Goal: Find specific page/section: Find specific page/section

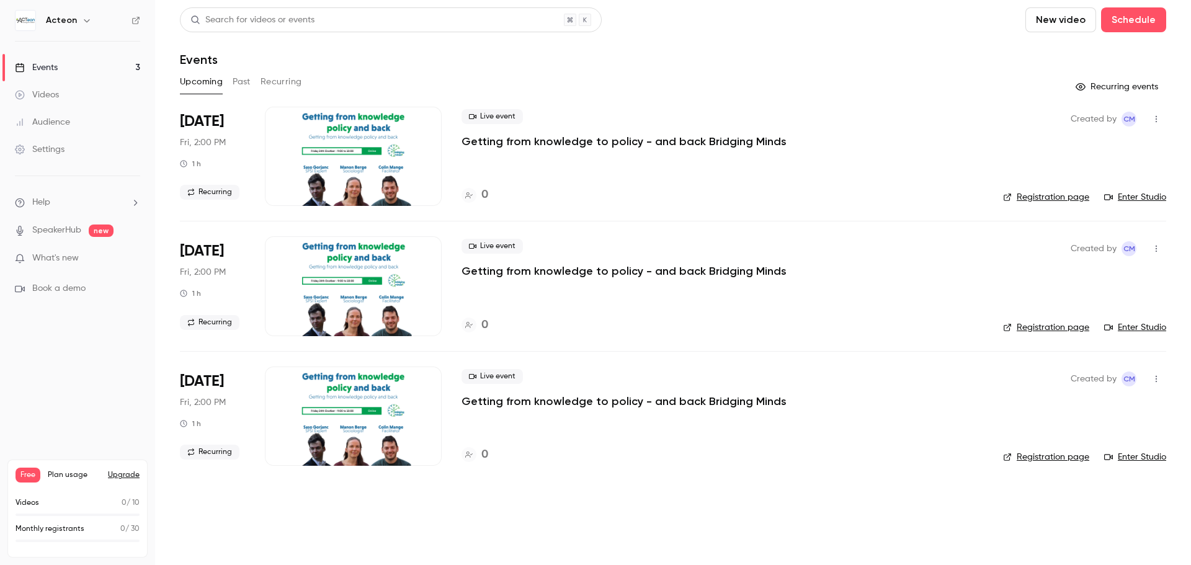
click at [389, 158] on div at bounding box center [353, 156] width 177 height 99
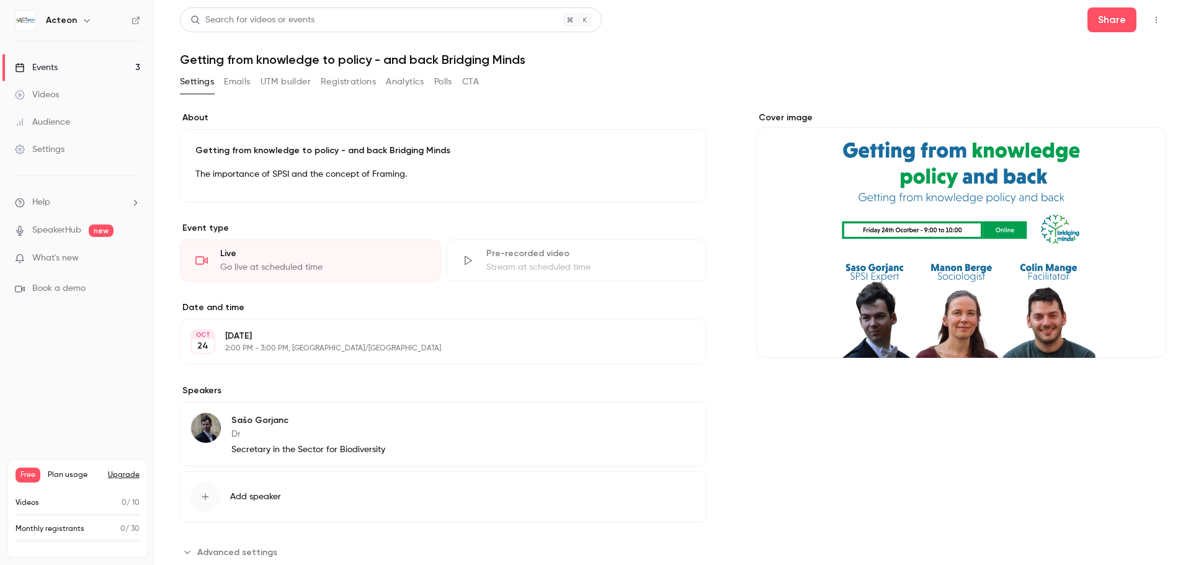
click at [88, 20] on icon "button" at bounding box center [87, 21] width 10 height 10
click at [88, 20] on div at bounding box center [595, 282] width 1191 height 565
click at [1151, 18] on icon "button" at bounding box center [1156, 20] width 10 height 9
click at [1084, 53] on div "Enter Studio" at bounding box center [1099, 51] width 94 height 12
